Goal: Information Seeking & Learning: Learn about a topic

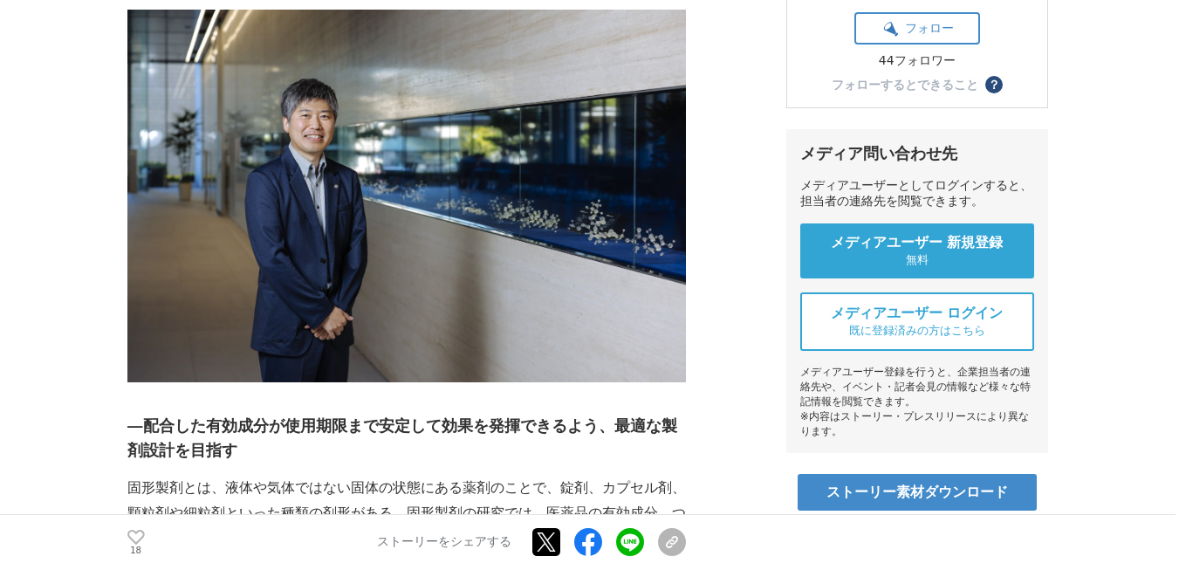
scroll to position [436, 0]
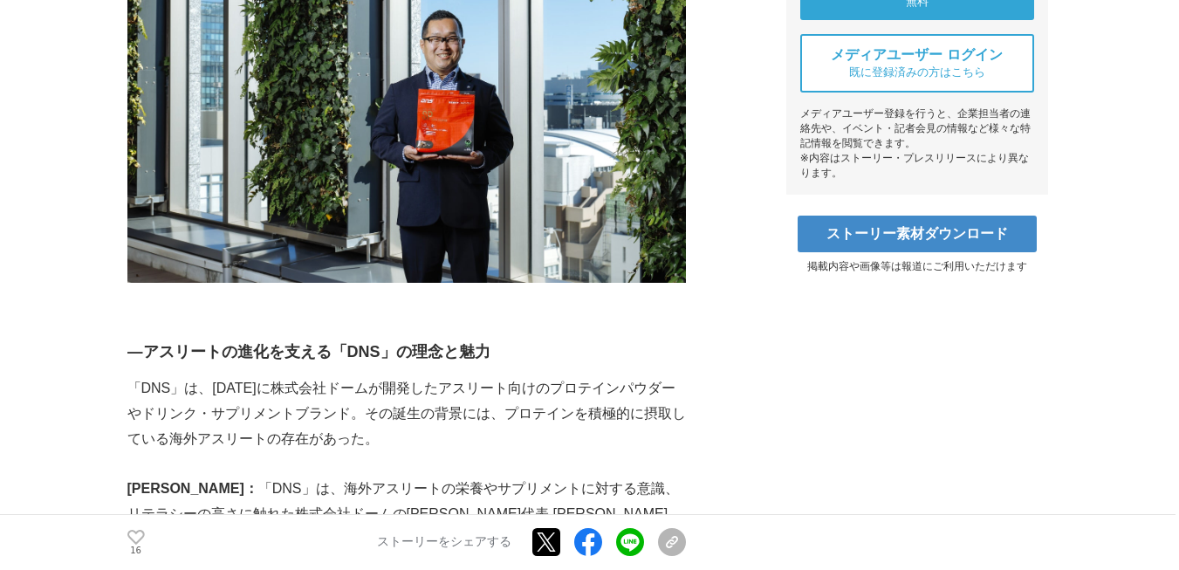
scroll to position [698, 0]
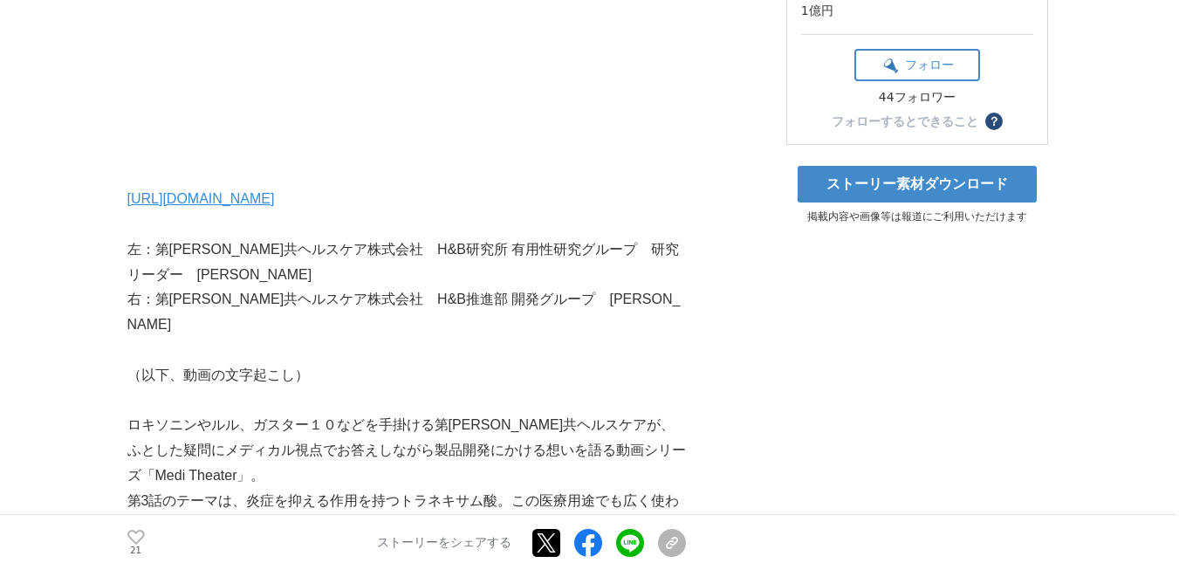
scroll to position [349, 0]
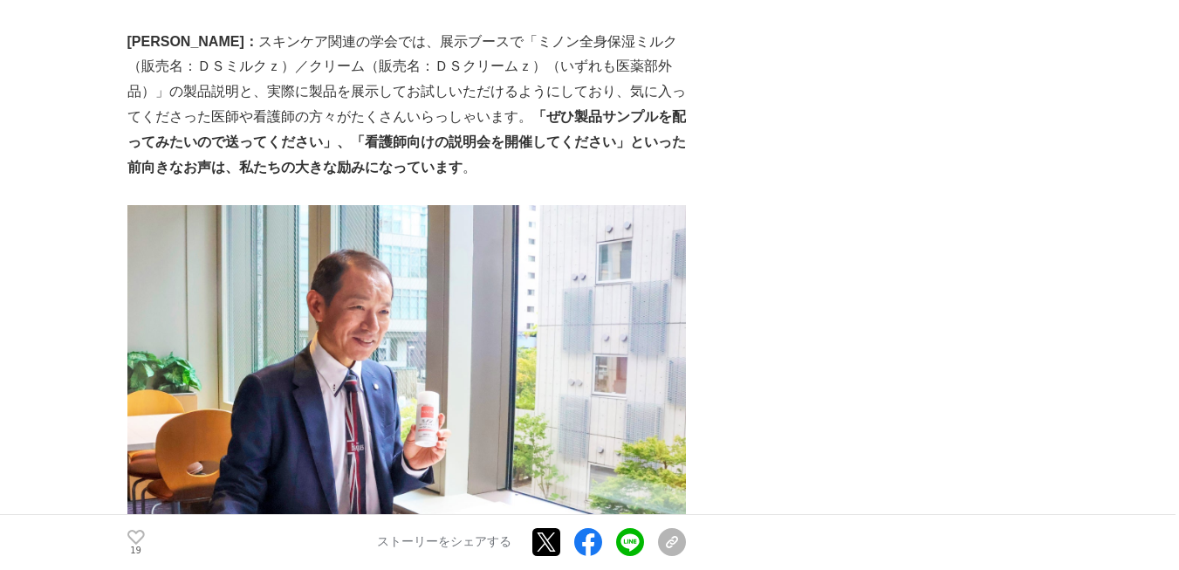
scroll to position [3928, 0]
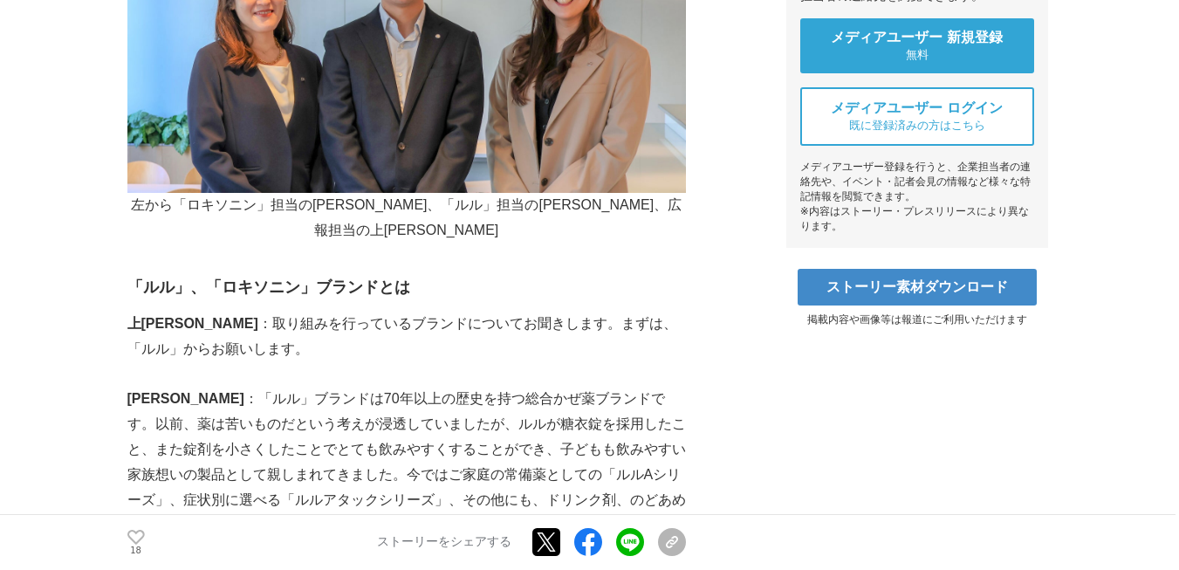
scroll to position [873, 0]
